Goal: Navigation & Orientation: Find specific page/section

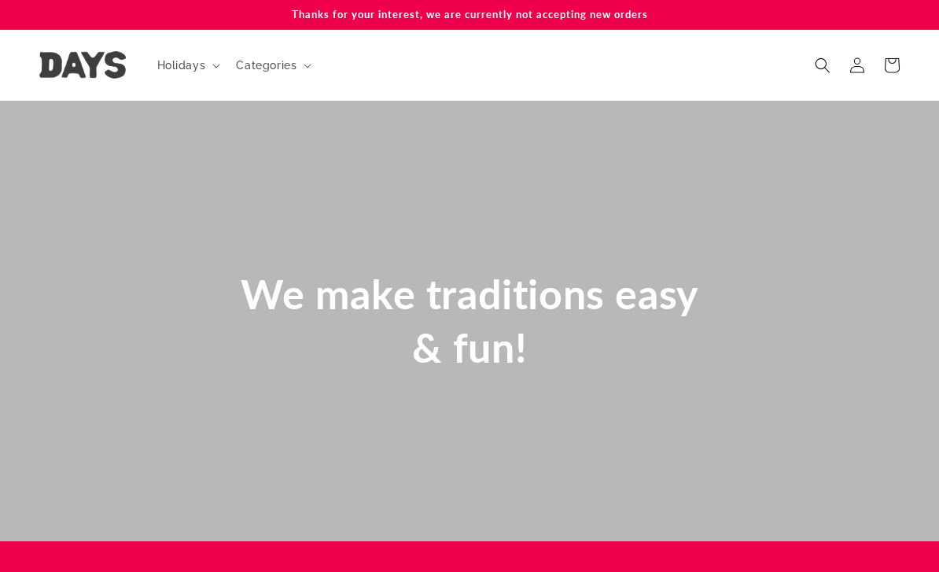
scroll to position [0, 939]
click at [616, 13] on p "Thanks for your interest, we are currently not accepting new orders" at bounding box center [469, 14] width 860 height 29
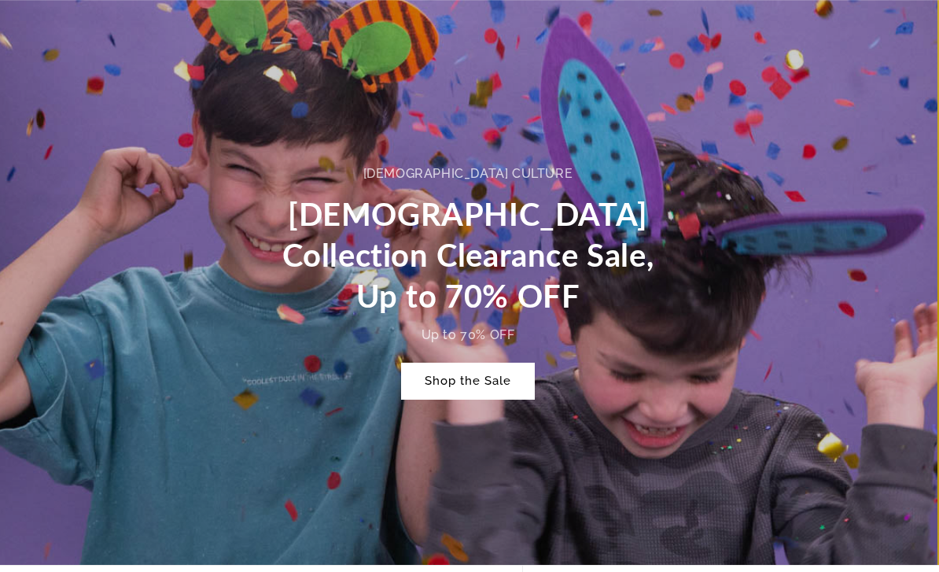
scroll to position [0, 0]
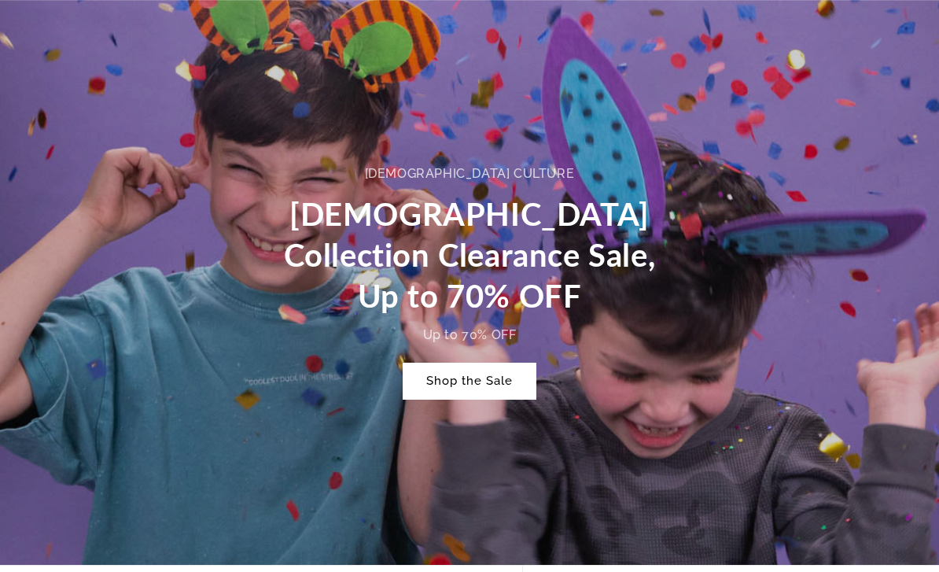
click at [515, 380] on link "Shop the Sale" at bounding box center [470, 380] width 134 height 37
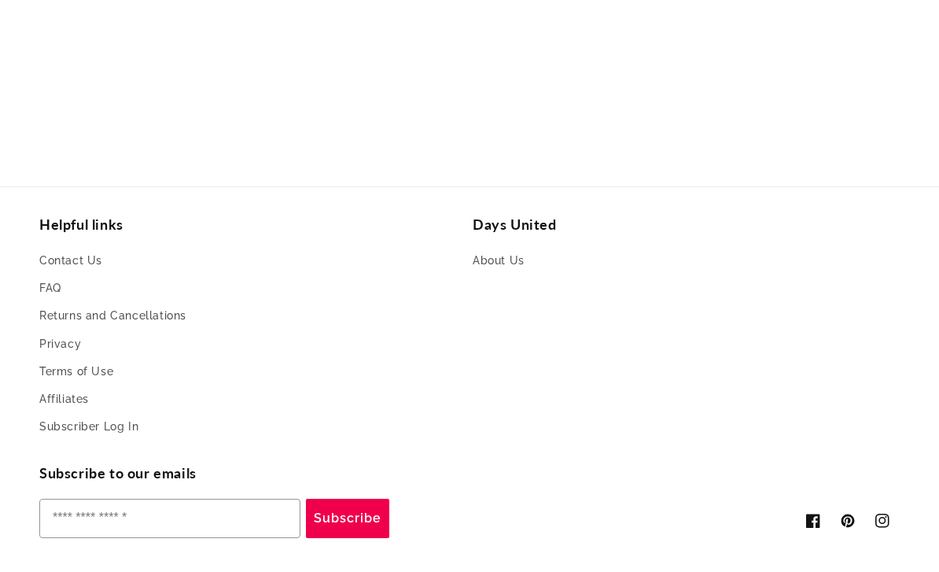
scroll to position [918, 0]
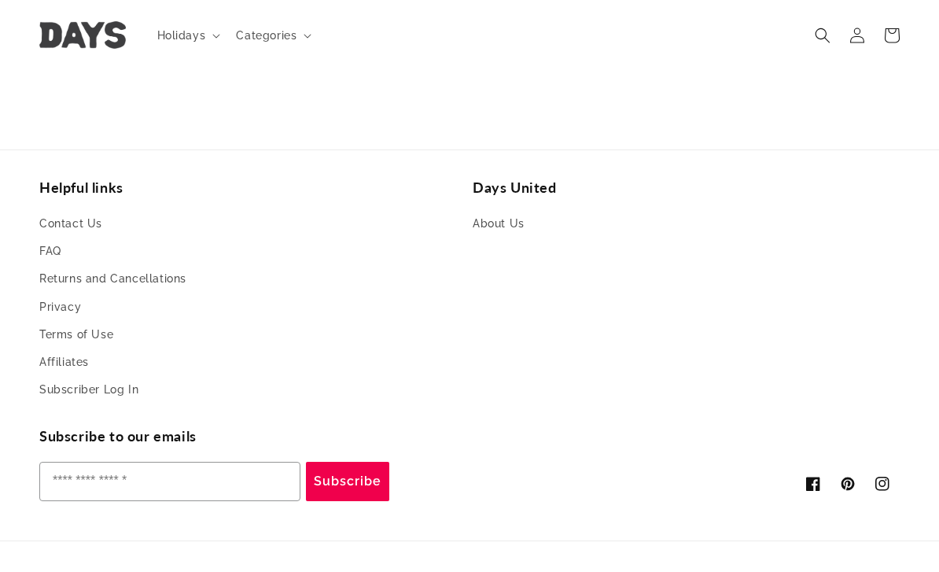
click at [514, 214] on link "About Us" at bounding box center [498, 226] width 52 height 24
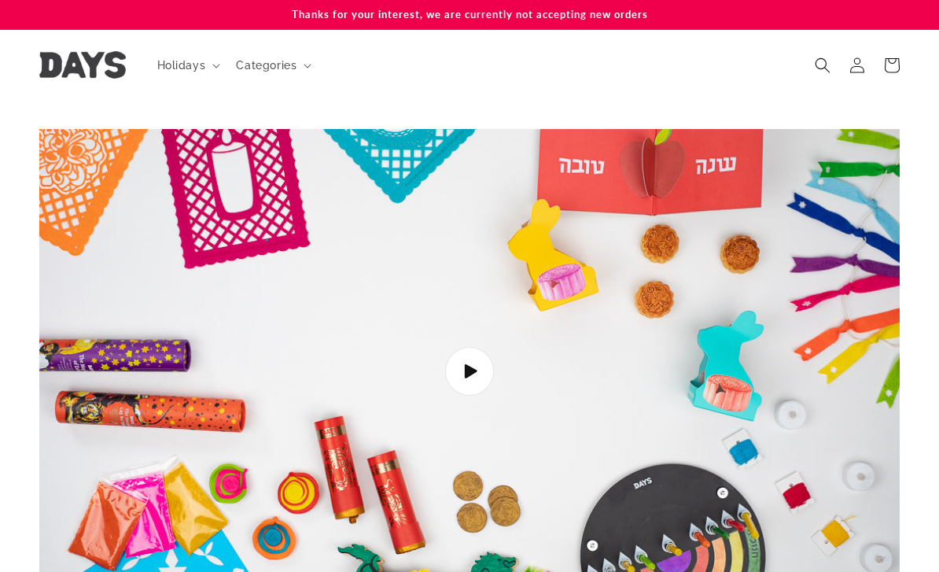
click at [202, 52] on summary "Holidays" at bounding box center [187, 65] width 79 height 33
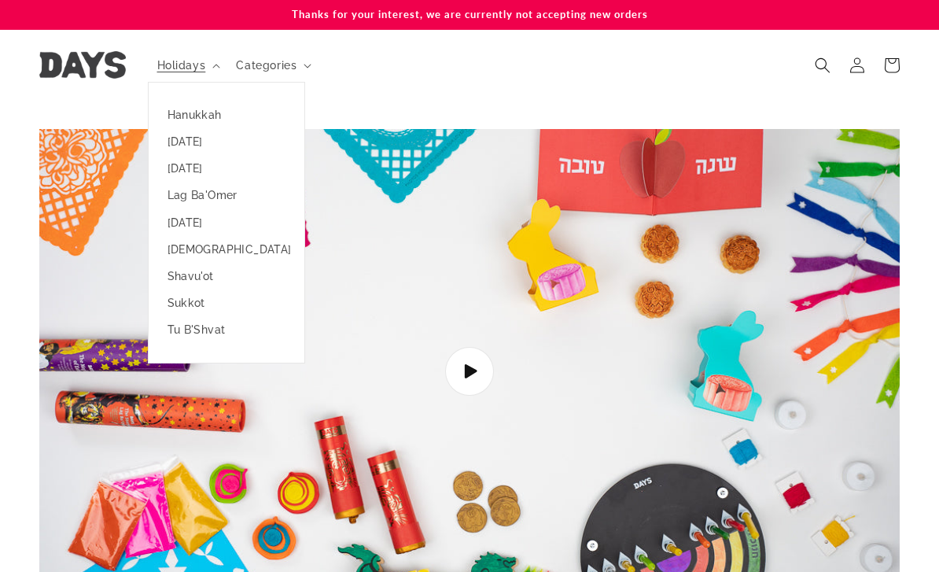
click at [287, 63] on span "Categories" at bounding box center [266, 65] width 61 height 14
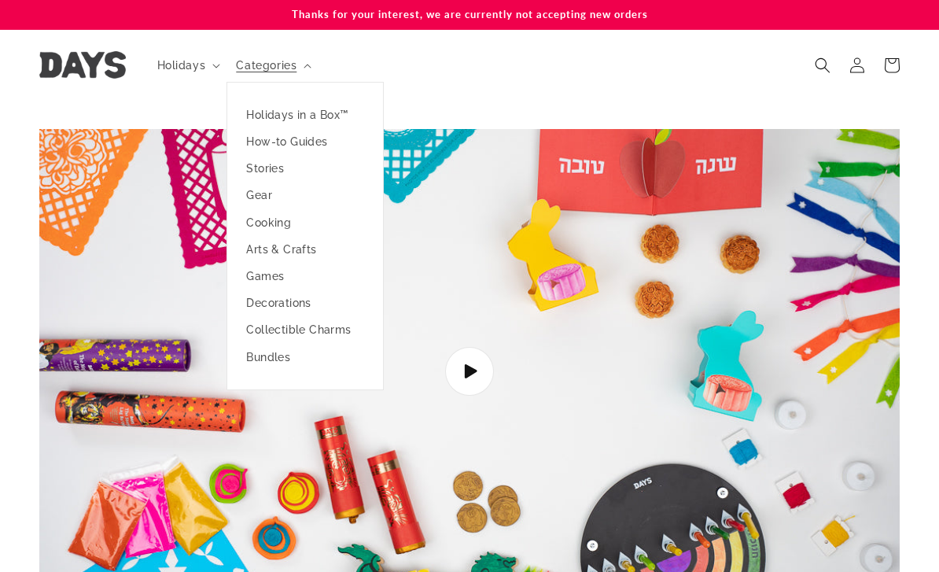
click at [257, 107] on link "Holidays in a Box™" at bounding box center [305, 114] width 156 height 27
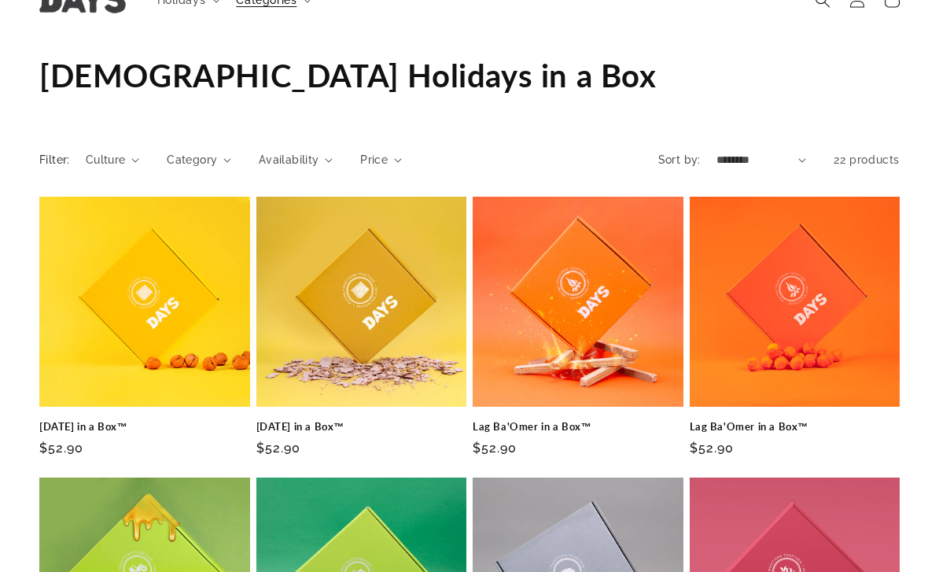
scroll to position [65, 0]
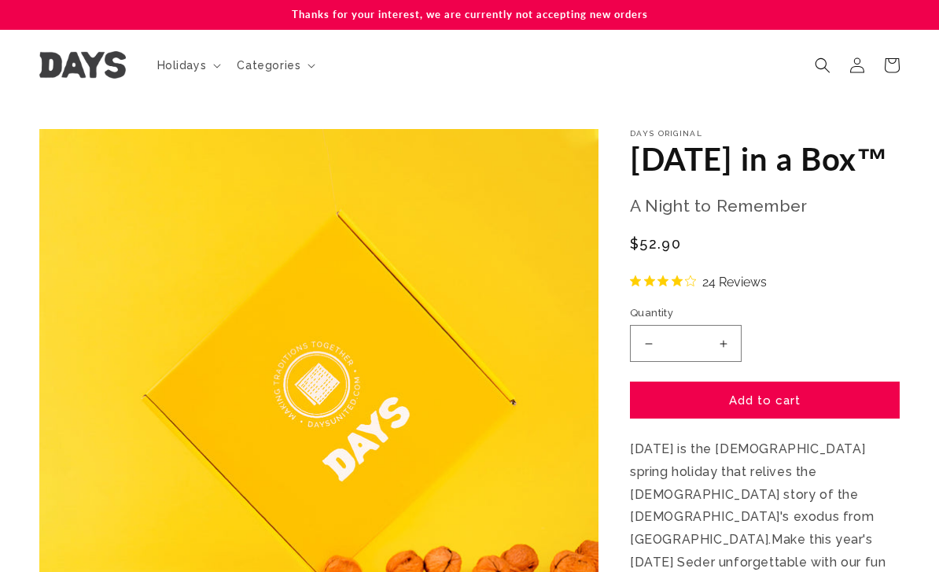
click at [294, 67] on span "Categories" at bounding box center [269, 65] width 64 height 14
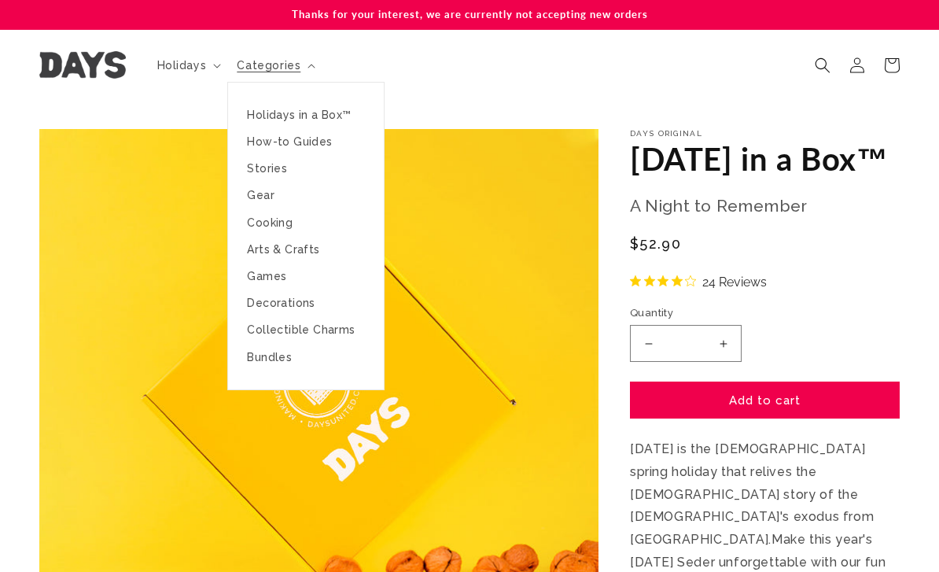
click at [287, 19] on p "Thanks for your interest, we are currently not accepting new orders" at bounding box center [469, 14] width 860 height 29
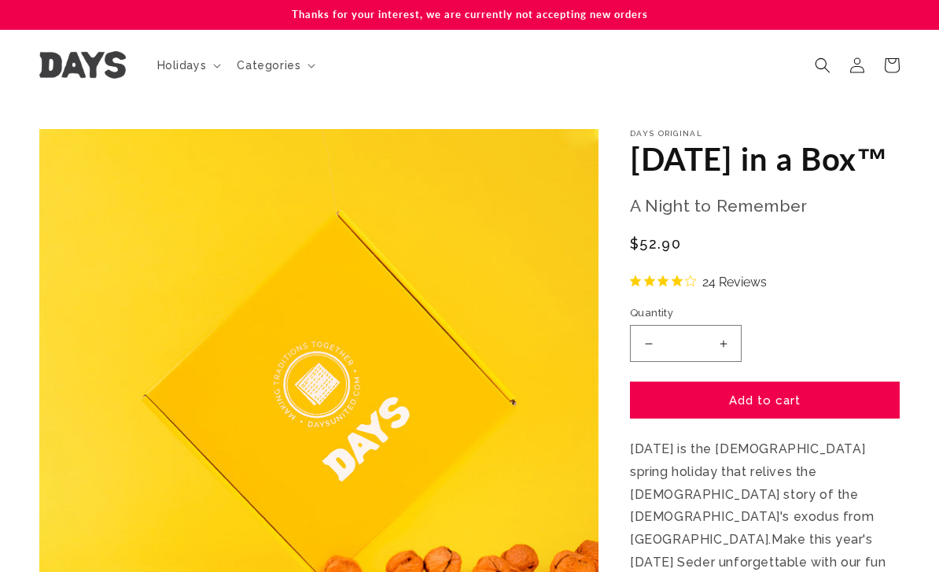
click at [303, 26] on p "Thanks for your interest, we are currently not accepting new orders" at bounding box center [469, 14] width 860 height 29
